Goal: Task Accomplishment & Management: Use online tool/utility

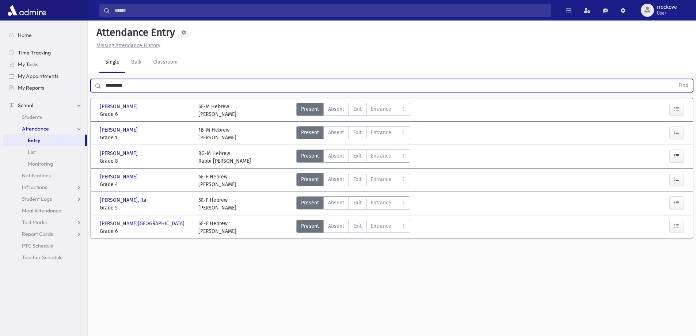
click at [674, 79] on button "Find" at bounding box center [683, 85] width 19 height 12
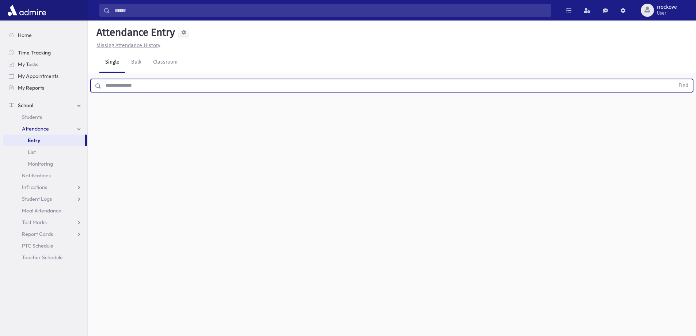
click at [126, 87] on input "text" at bounding box center [387, 85] width 573 height 13
click at [674, 79] on button "Find" at bounding box center [683, 85] width 19 height 12
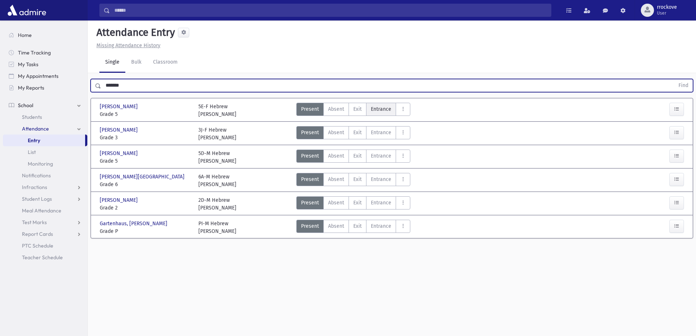
click at [384, 109] on span "Entrance" at bounding box center [381, 109] width 20 height 8
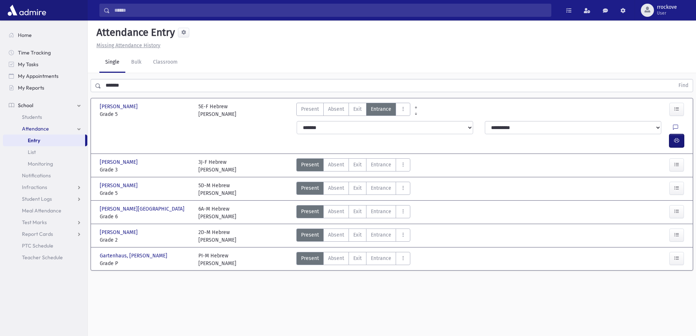
click at [678, 137] on icon "button" at bounding box center [676, 140] width 5 height 6
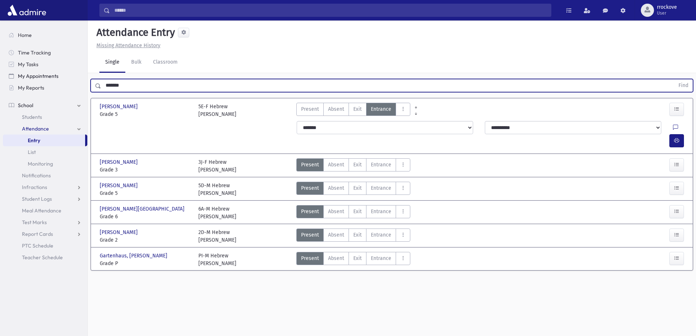
drag, startPoint x: 137, startPoint y: 88, endPoint x: 90, endPoint y: 84, distance: 47.3
click at [86, 80] on div "Search Results Students" at bounding box center [348, 176] width 696 height 352
type input "********"
click at [674, 79] on button "Find" at bounding box center [683, 85] width 19 height 12
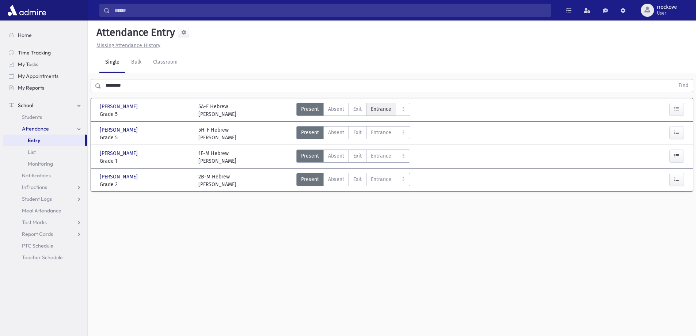
click at [374, 111] on span "Entrance" at bounding box center [381, 109] width 20 height 8
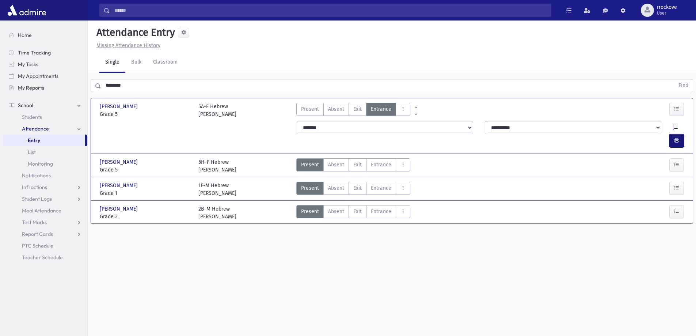
click at [674, 137] on icon "button" at bounding box center [676, 140] width 5 height 6
